Goal: Communication & Community: Answer question/provide support

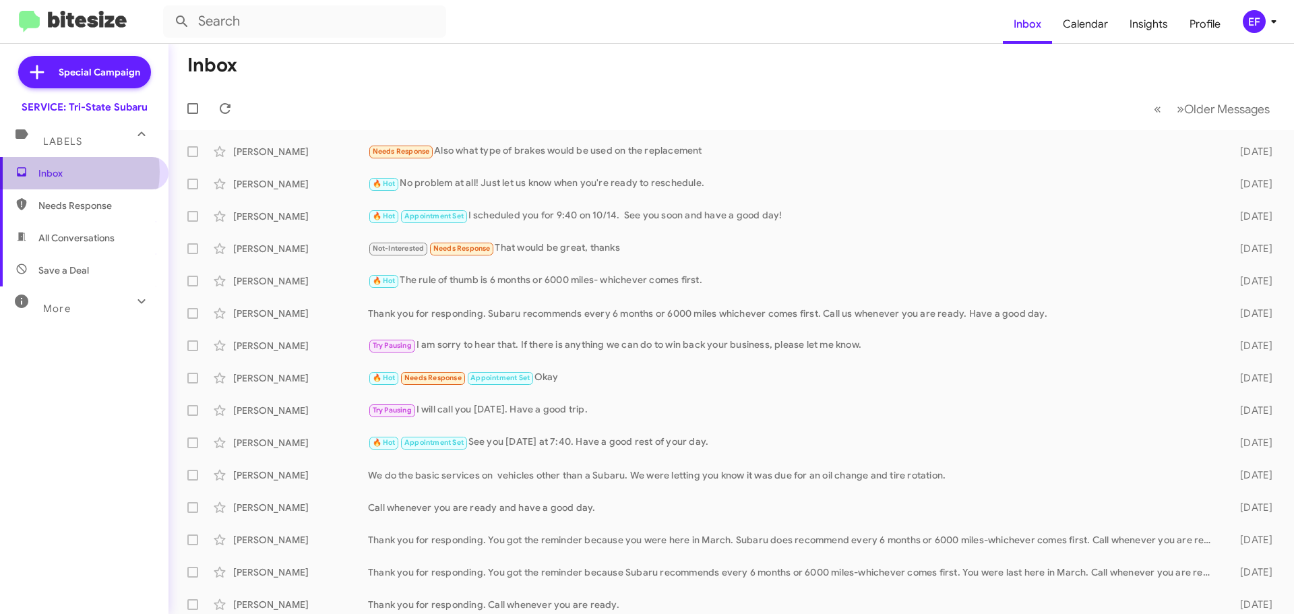
click at [59, 172] on span "Inbox" at bounding box center [95, 172] width 115 height 13
click at [225, 106] on icon at bounding box center [225, 108] width 16 height 16
click at [74, 202] on span "Needs Response" at bounding box center [95, 205] width 115 height 13
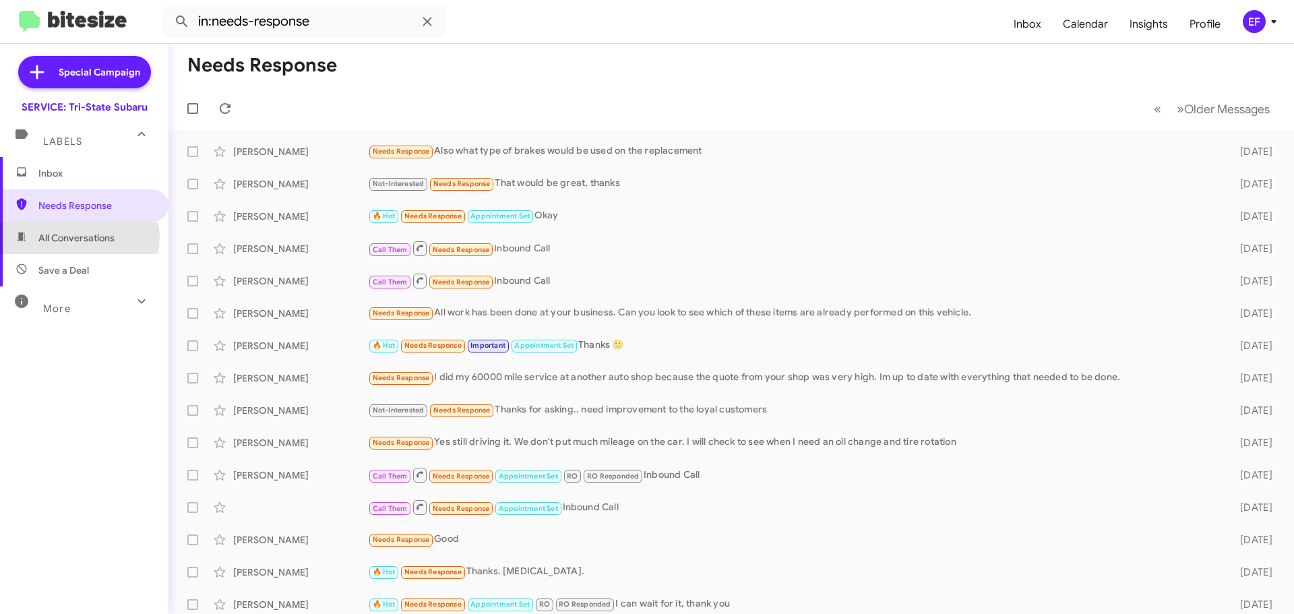
click at [71, 238] on span "All Conversations" at bounding box center [76, 237] width 76 height 13
type input "in:all-conversations"
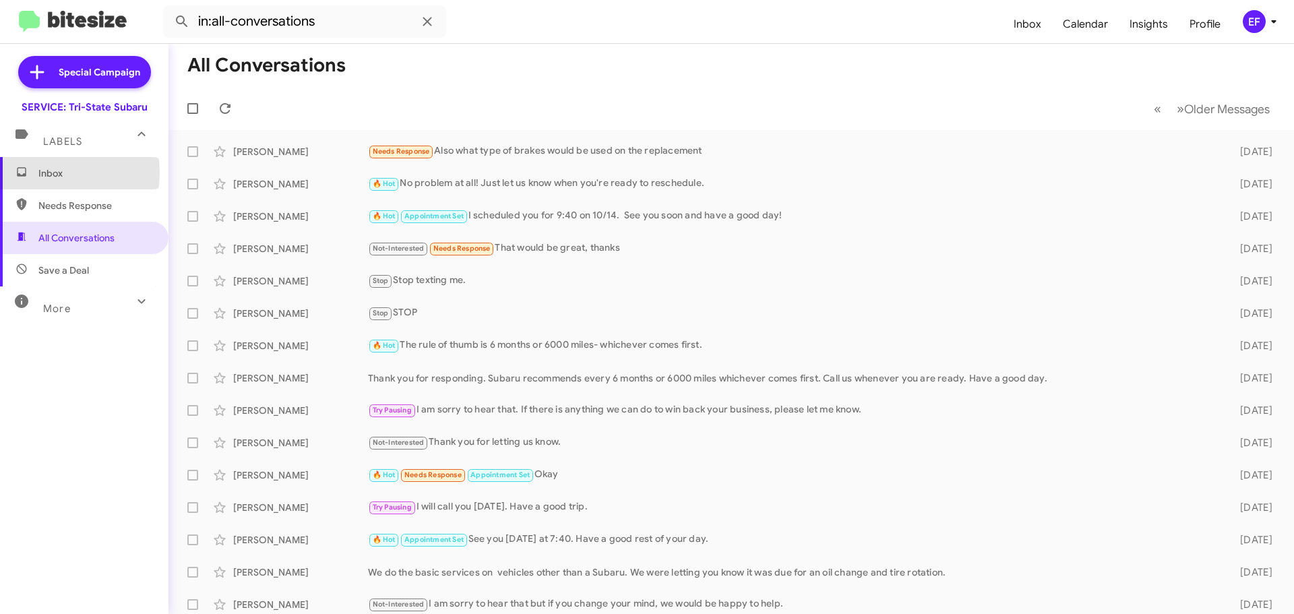
click at [49, 173] on span "Inbox" at bounding box center [95, 172] width 115 height 13
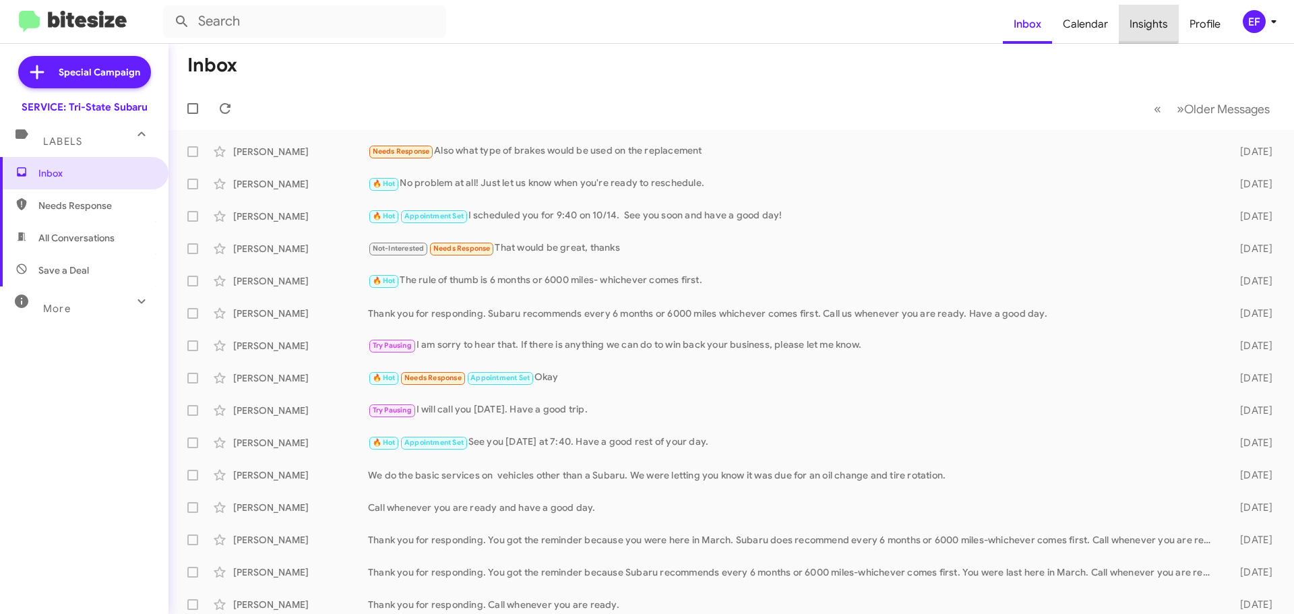
click at [1139, 21] on span "Insights" at bounding box center [1149, 24] width 60 height 39
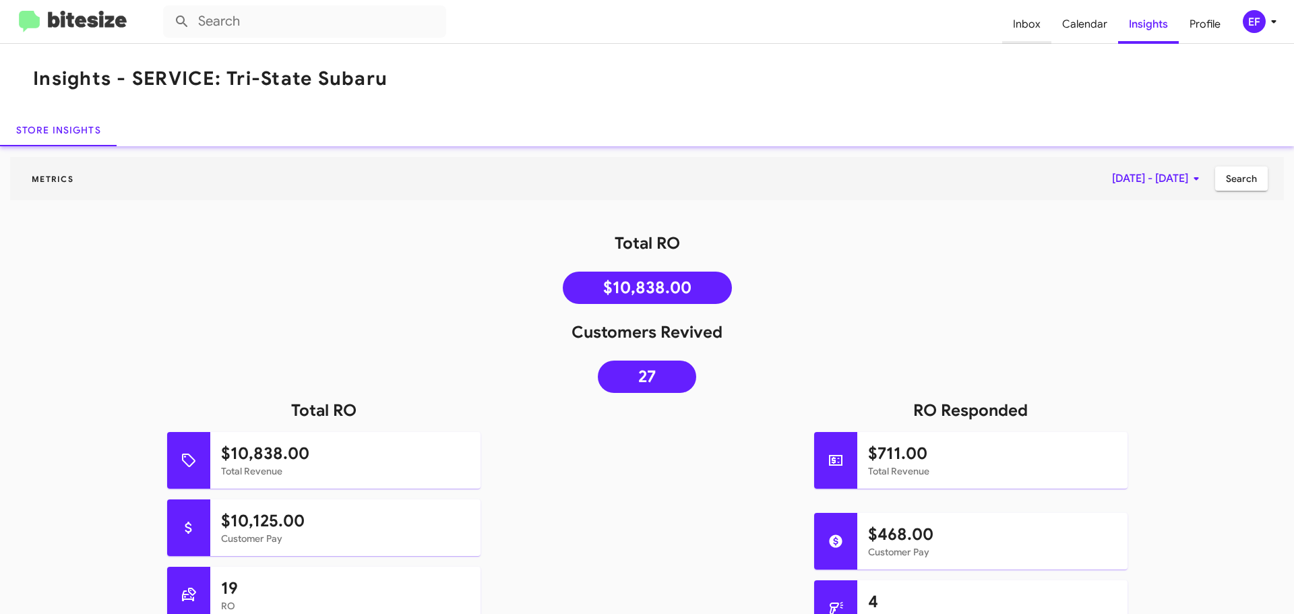
click at [1024, 29] on span "Inbox" at bounding box center [1026, 24] width 49 height 39
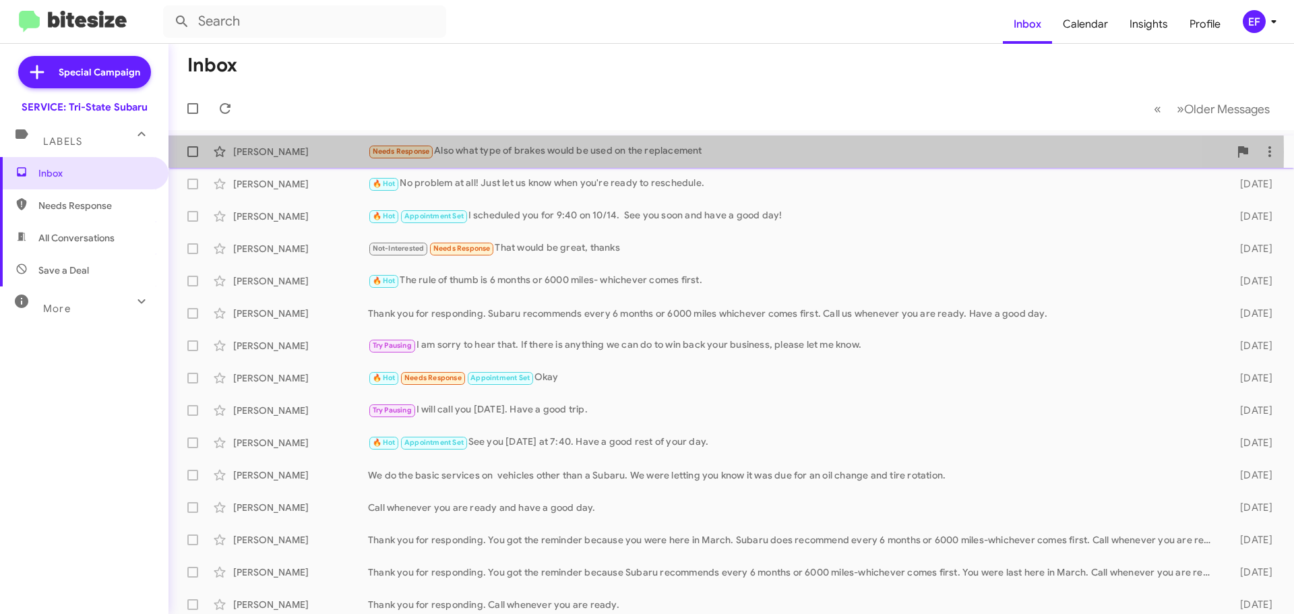
click at [558, 152] on div "Needs Response Also what type of brakes would be used on the replacement" at bounding box center [798, 152] width 861 height 16
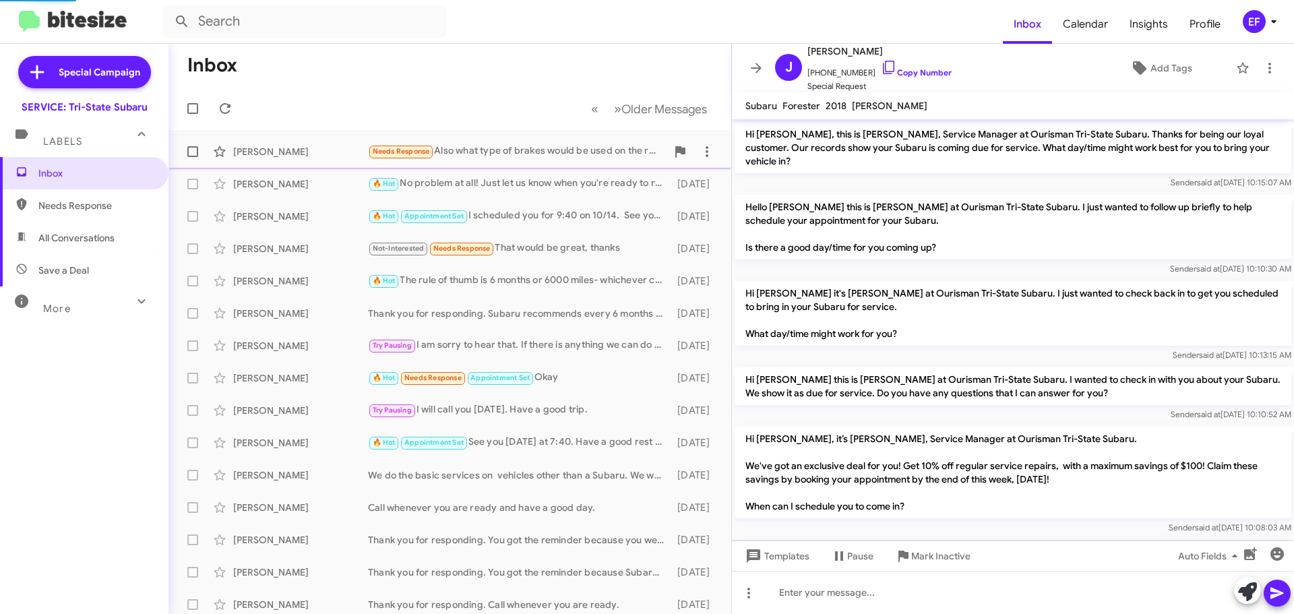
scroll to position [251, 0]
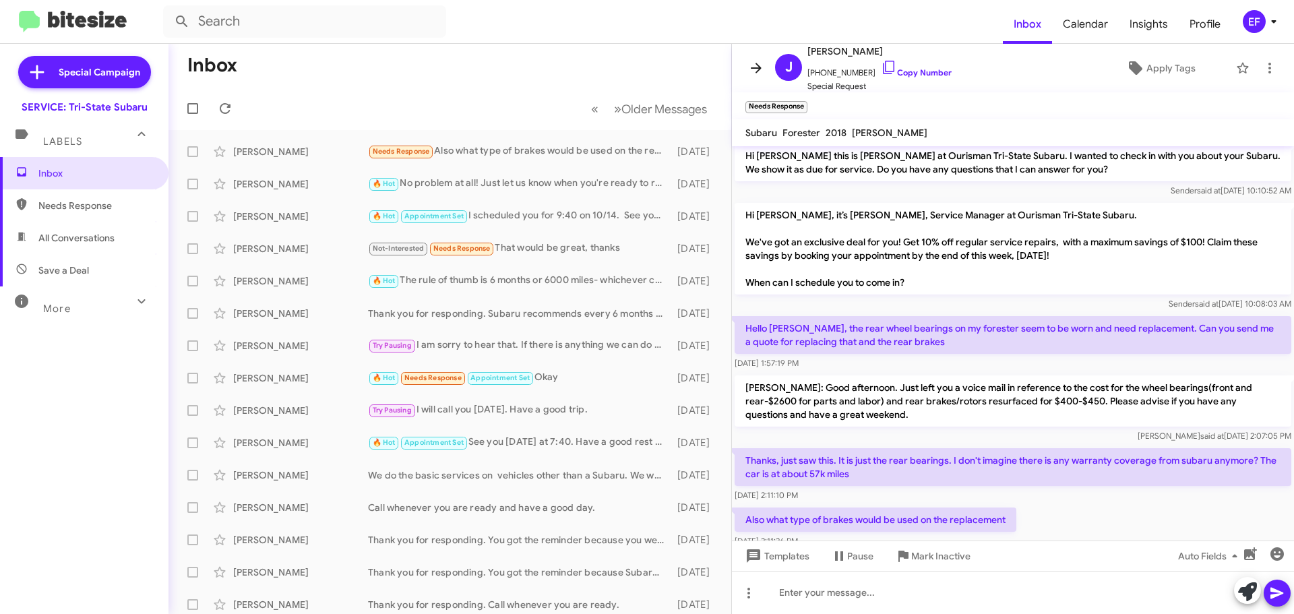
click at [759, 63] on icon at bounding box center [756, 68] width 16 height 16
